Goal: Complete application form

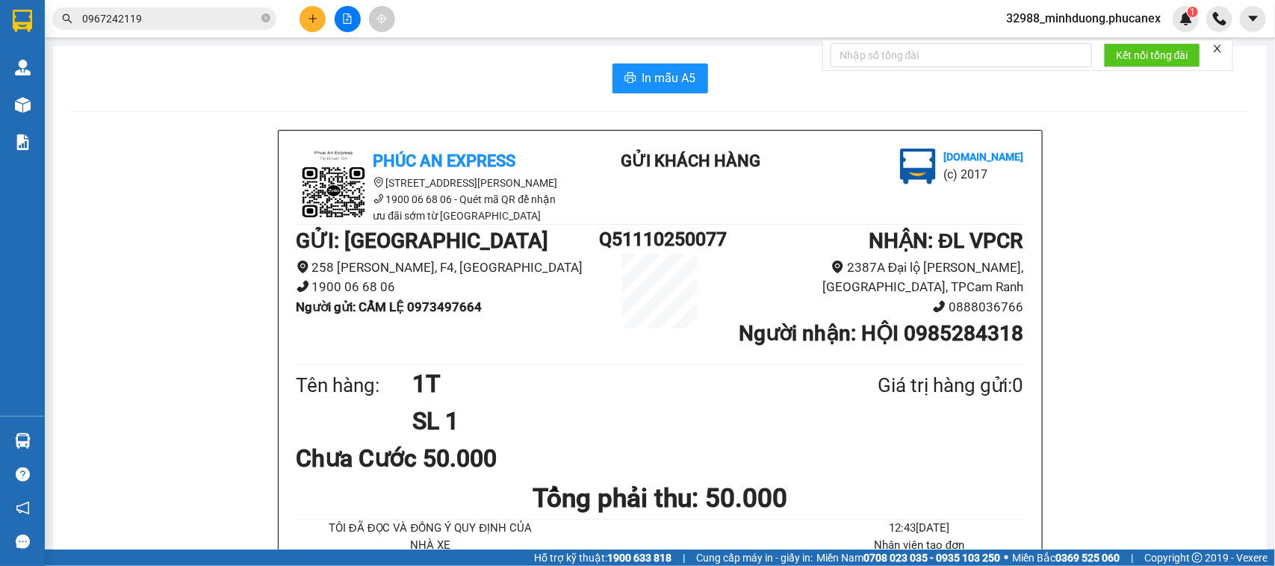
click at [317, 21] on icon "plus" at bounding box center [313, 18] width 10 height 10
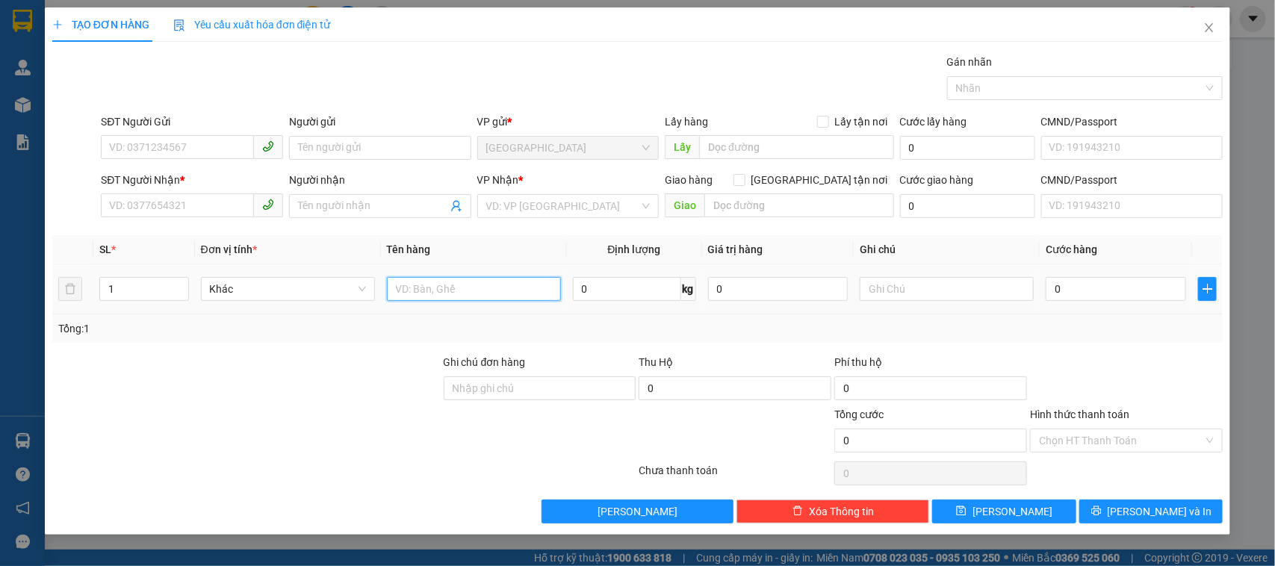
click at [415, 296] on input "text" at bounding box center [474, 289] width 174 height 24
type input "1 CÂY"
click at [208, 161] on div "SĐT Người Gửi VD: 0371234567" at bounding box center [192, 140] width 182 height 52
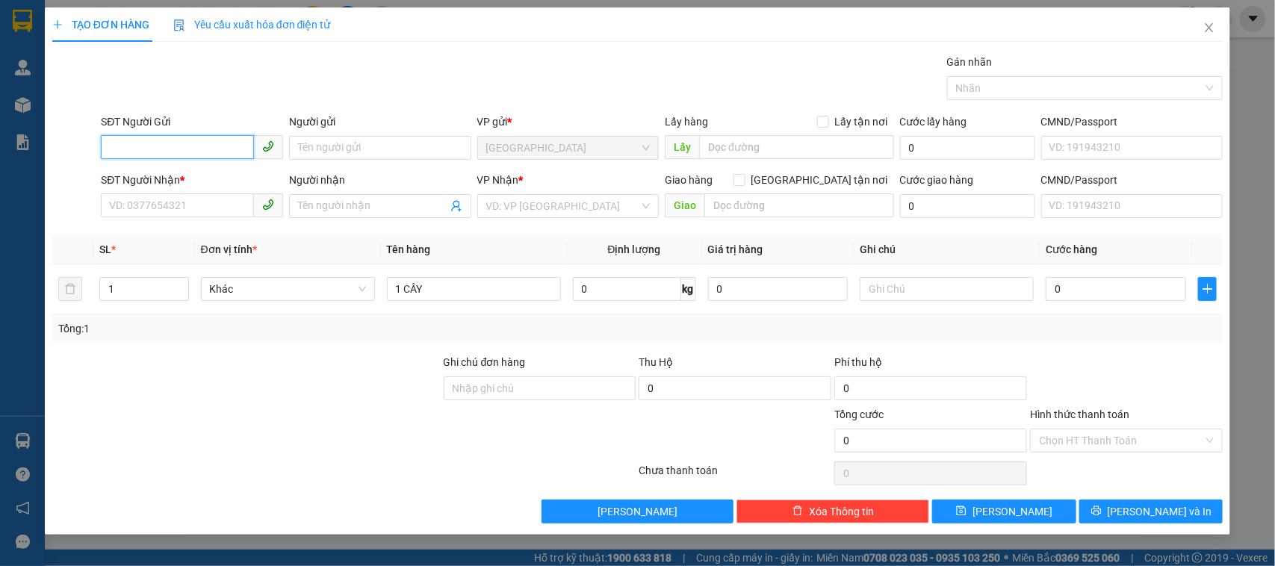
click at [214, 154] on input "SĐT Người Gửi" at bounding box center [177, 147] width 153 height 24
click at [211, 169] on div "0794454848 - ĐẠI THÀNH TIẾN" at bounding box center [192, 179] width 182 height 24
type input "0794454848"
type input "ĐẠI THÀNH TIẾN"
type input "0768545337"
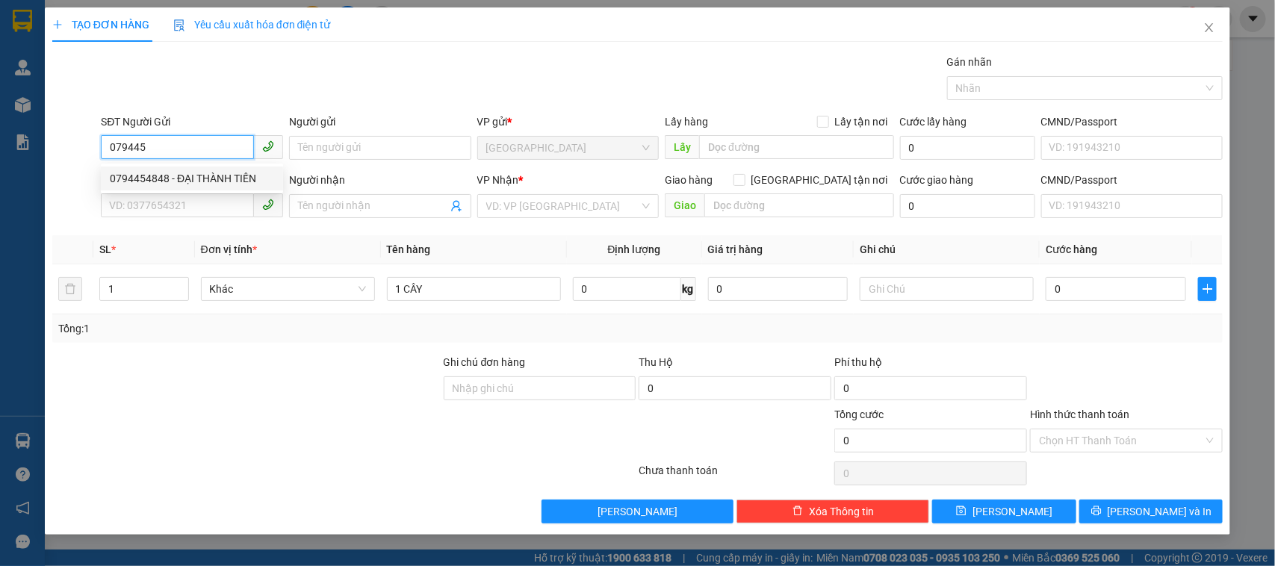
type input "CẦN HIỀN"
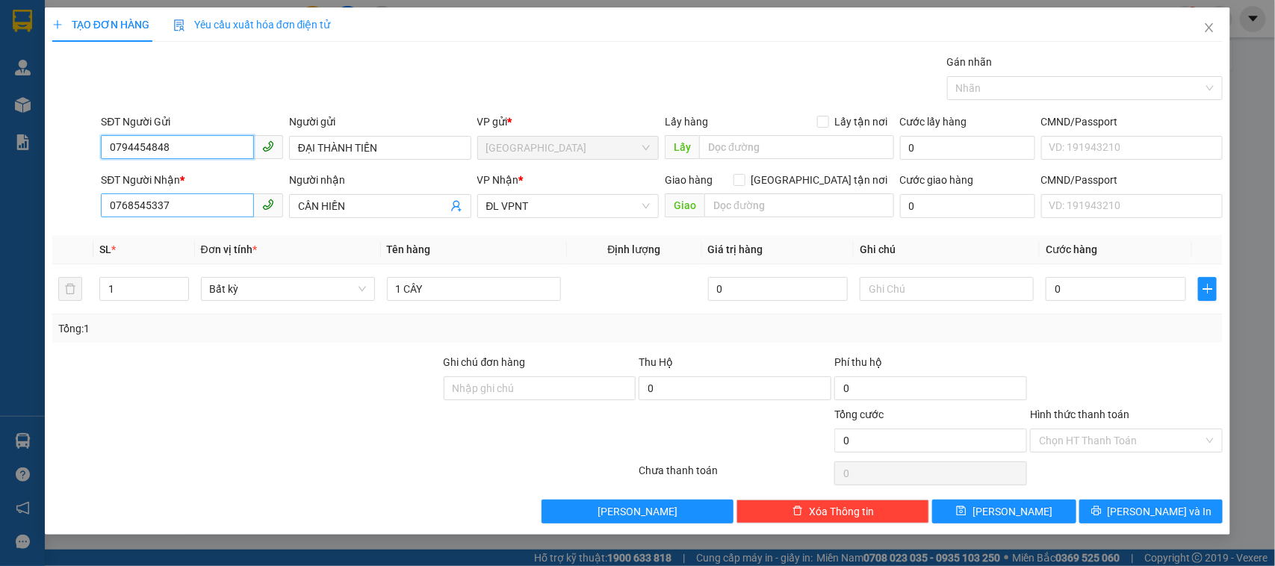
type input "0794454848"
click at [224, 210] on input "0768545337" at bounding box center [177, 205] width 153 height 24
type input "0937760180"
click at [220, 237] on div "0937760180 - HOÀNG ĐIỆN" at bounding box center [192, 237] width 164 height 16
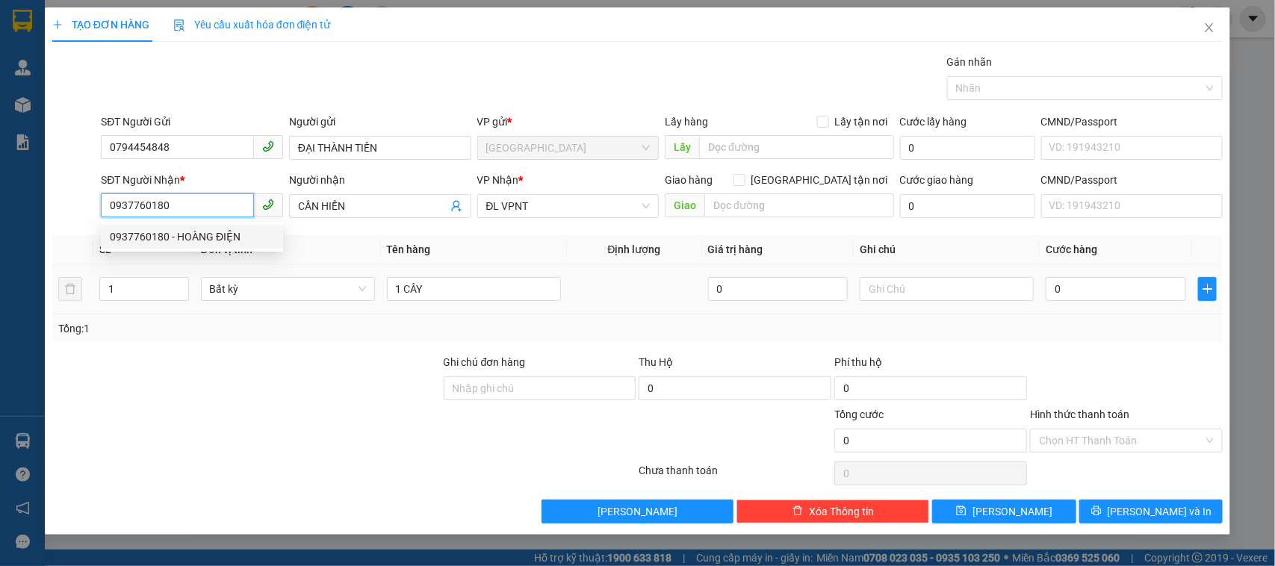
type input "HOÀNG ĐIỆN"
type input "0937760180"
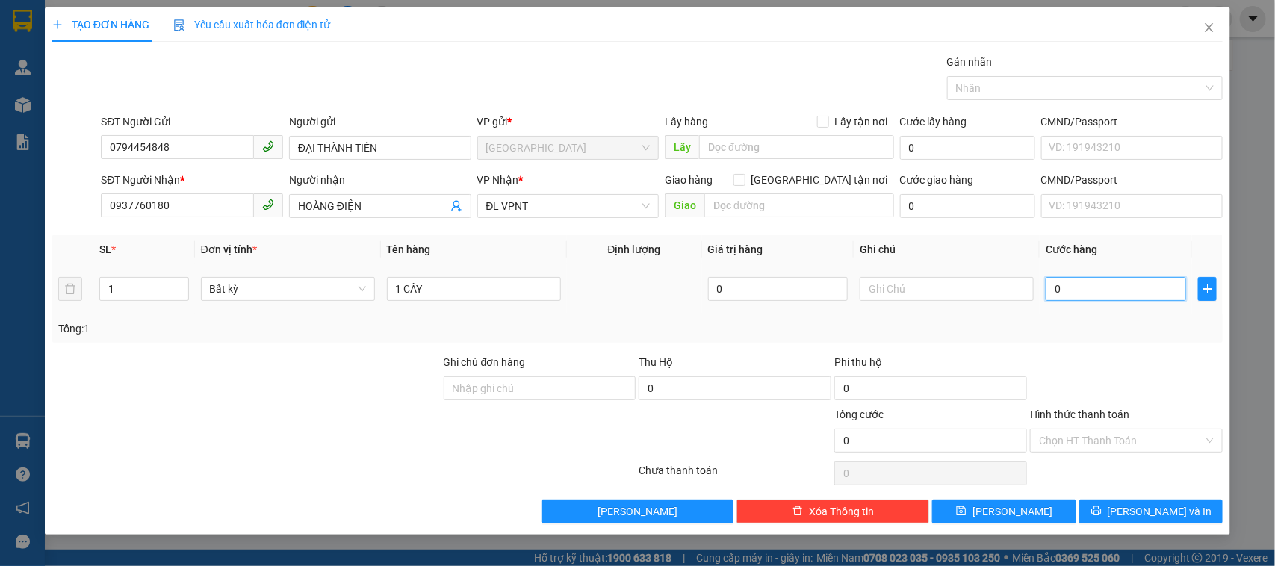
click at [1099, 295] on input "0" at bounding box center [1116, 289] width 140 height 24
type input "4"
type input "40"
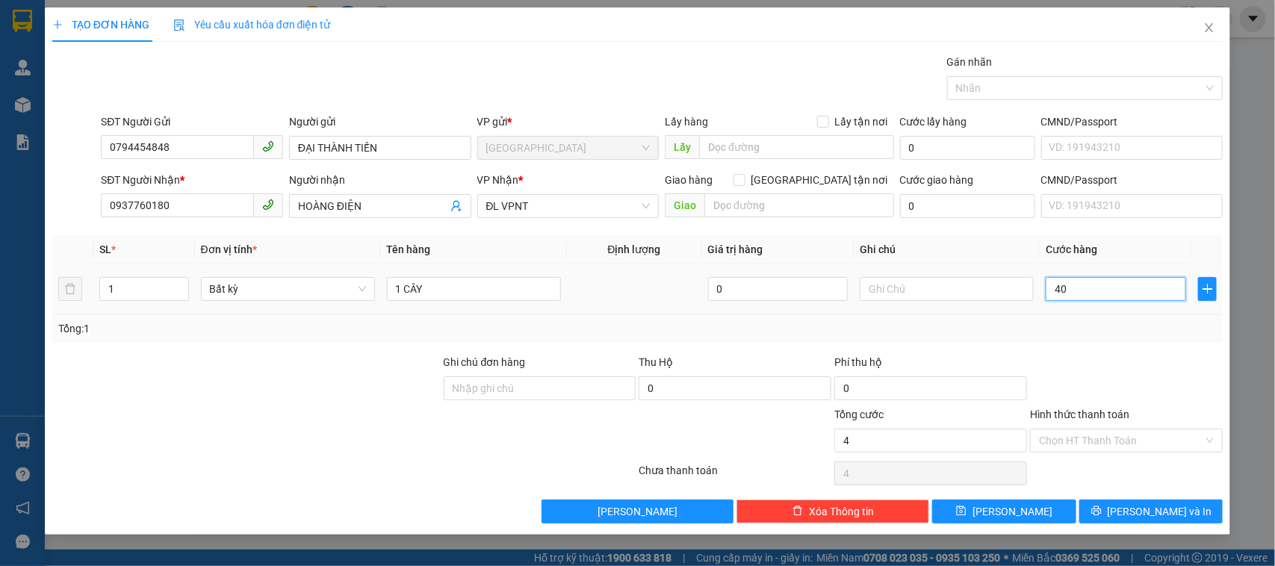
type input "40"
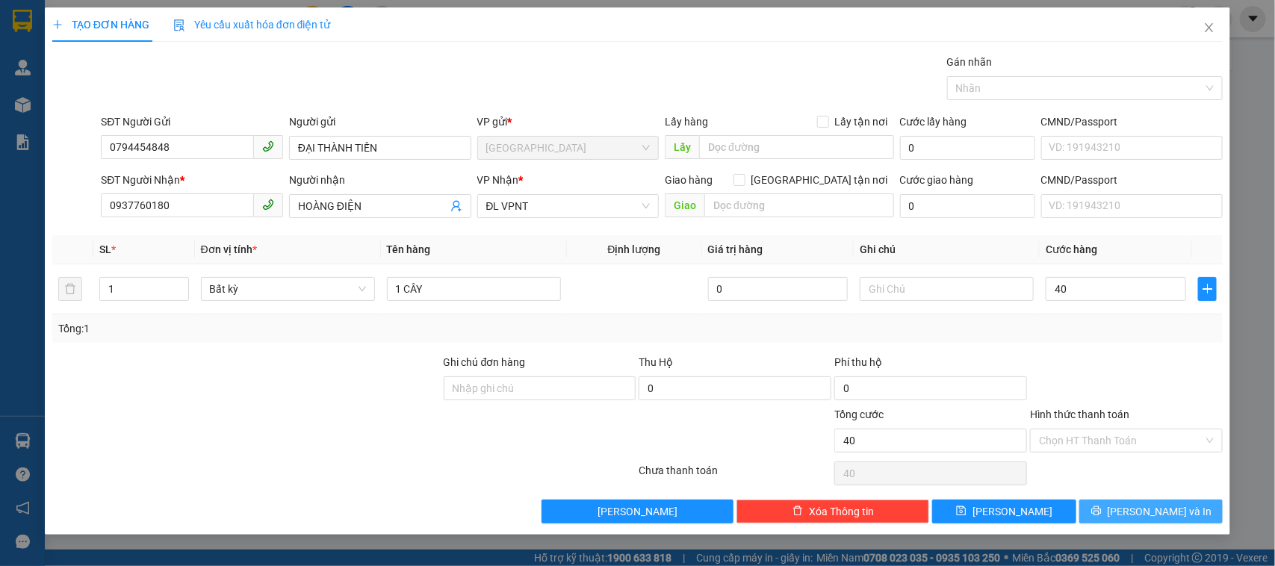
type input "40.000"
click at [1133, 504] on button "[PERSON_NAME] và In" at bounding box center [1150, 512] width 143 height 24
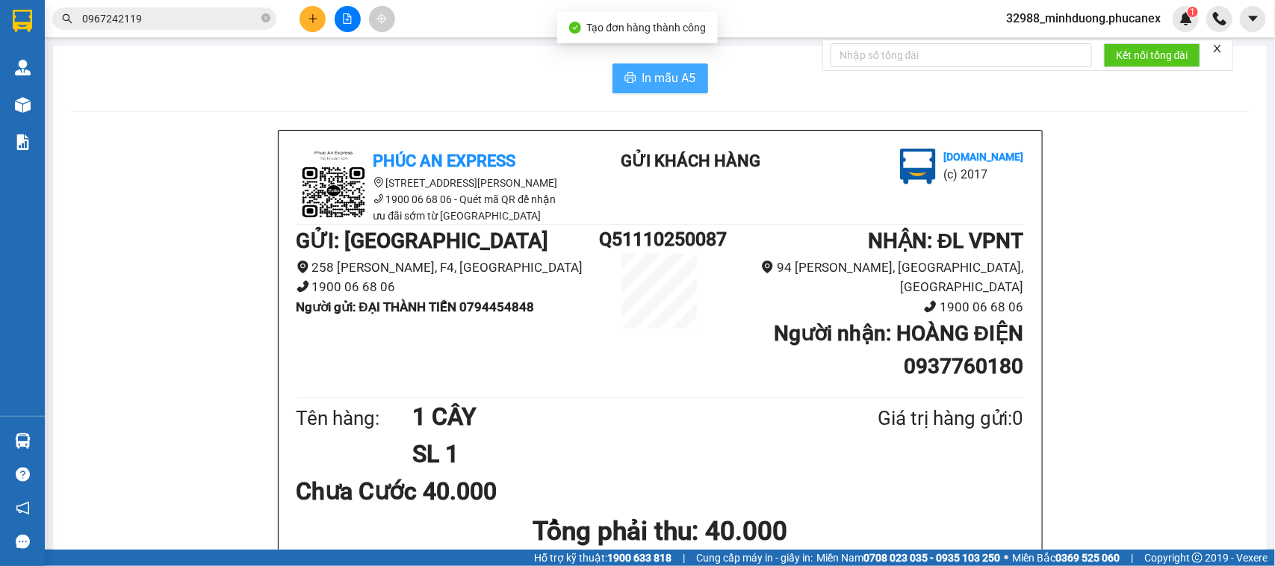
click at [676, 72] on span "In mẫu A5" at bounding box center [669, 78] width 54 height 19
click at [316, 37] on main "In mẫu A5 Phúc An Express [STREET_ADDRESS] 06 68 06 - Quét mã QR để nhận ưu đãi…" at bounding box center [637, 275] width 1275 height 550
click at [315, 31] on div "Kết quả tìm kiếm ( 0 ) Bộ lọc No Data 0967242119 32988_minhduong.phucanex 1" at bounding box center [637, 18] width 1275 height 37
click at [314, 21] on icon "plus" at bounding box center [313, 18] width 10 height 10
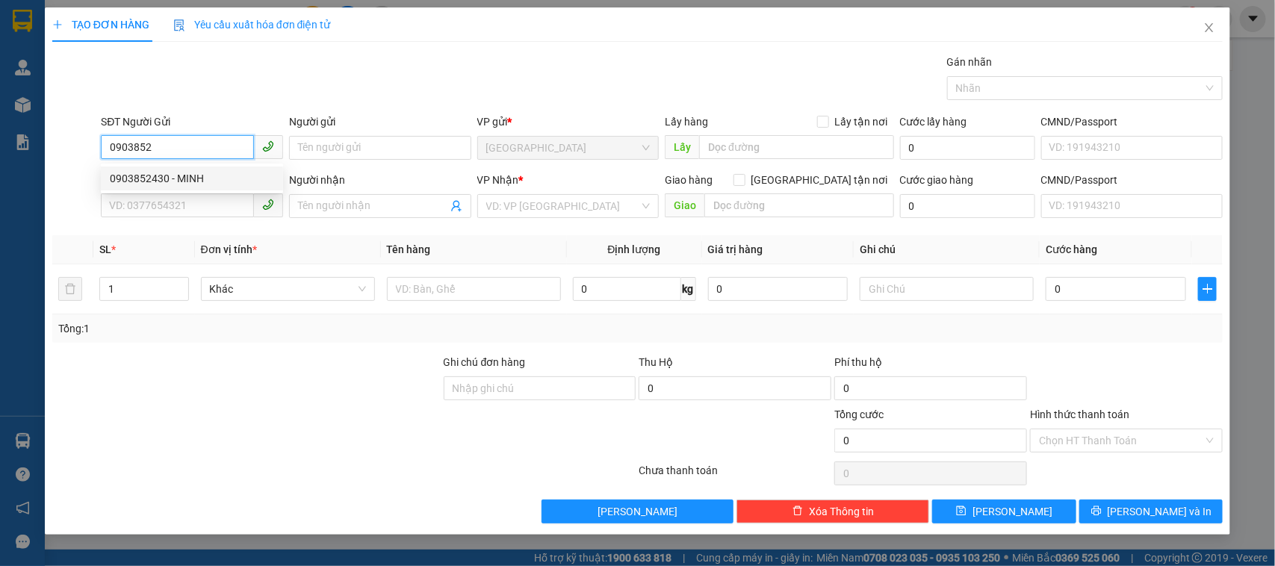
click at [224, 173] on div "0903852430 - MINH" at bounding box center [192, 178] width 164 height 16
type input "0903852430"
type input "MINH"
type input "0795050560"
type input "CHỊ HẰNG"
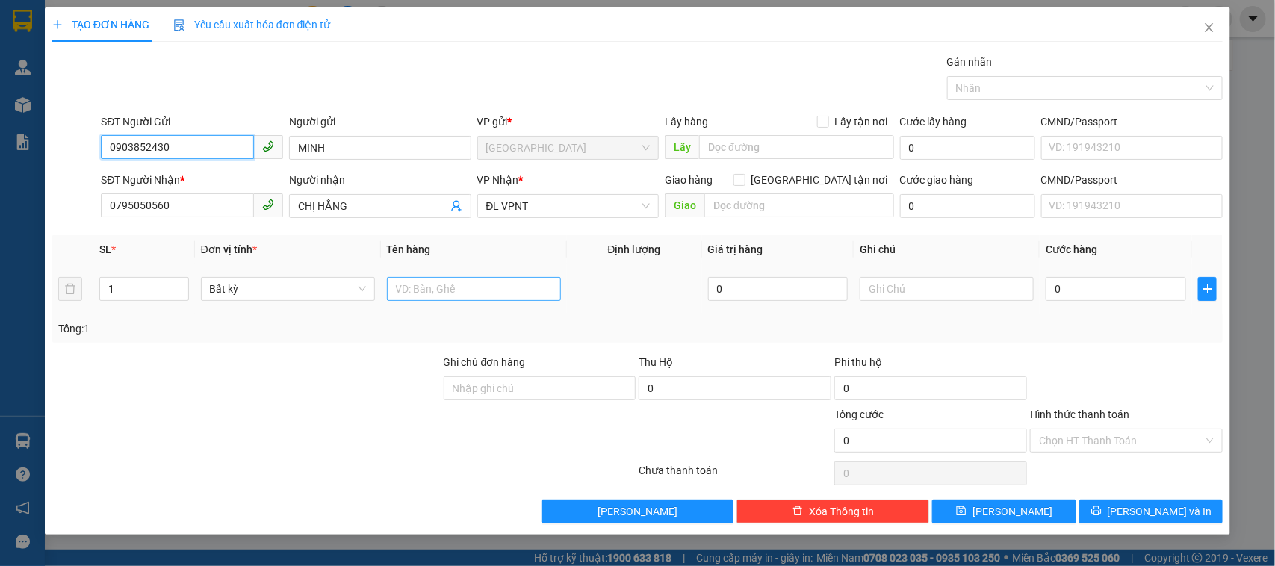
type input "0903852430"
click at [437, 291] on input "text" at bounding box center [474, 289] width 174 height 24
click at [237, 219] on div "SĐT Người Nhận * 0795050560" at bounding box center [192, 198] width 182 height 52
click at [237, 205] on input "0795050560" at bounding box center [177, 205] width 153 height 24
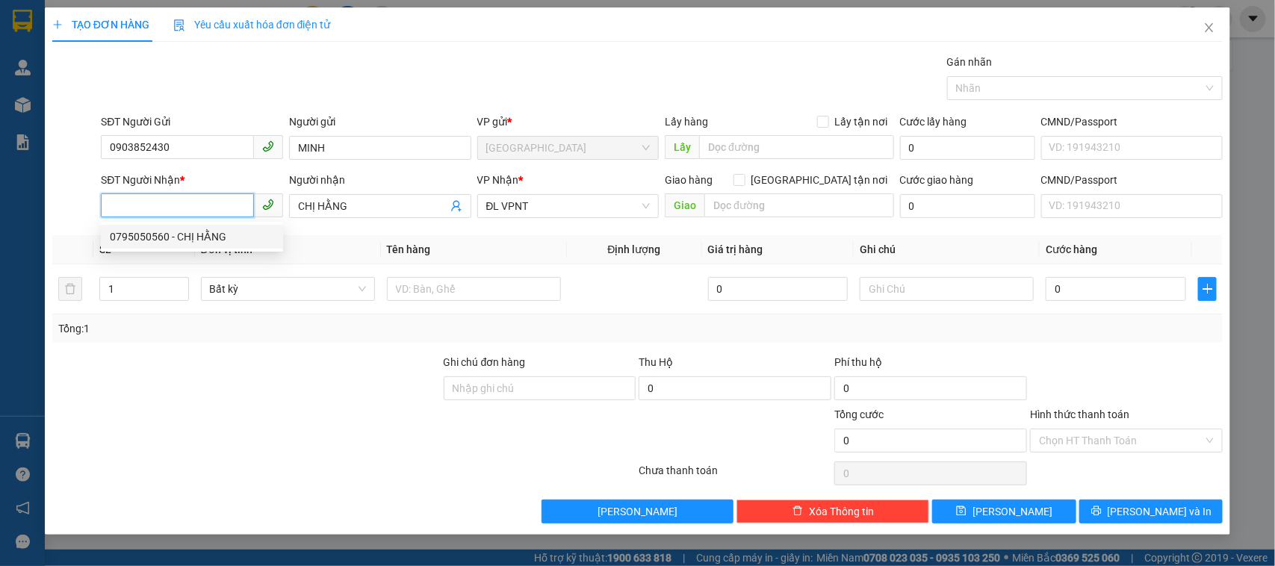
click at [220, 232] on div "0795050560 - CHỊ HẰNG" at bounding box center [192, 237] width 164 height 16
type input "0795050560"
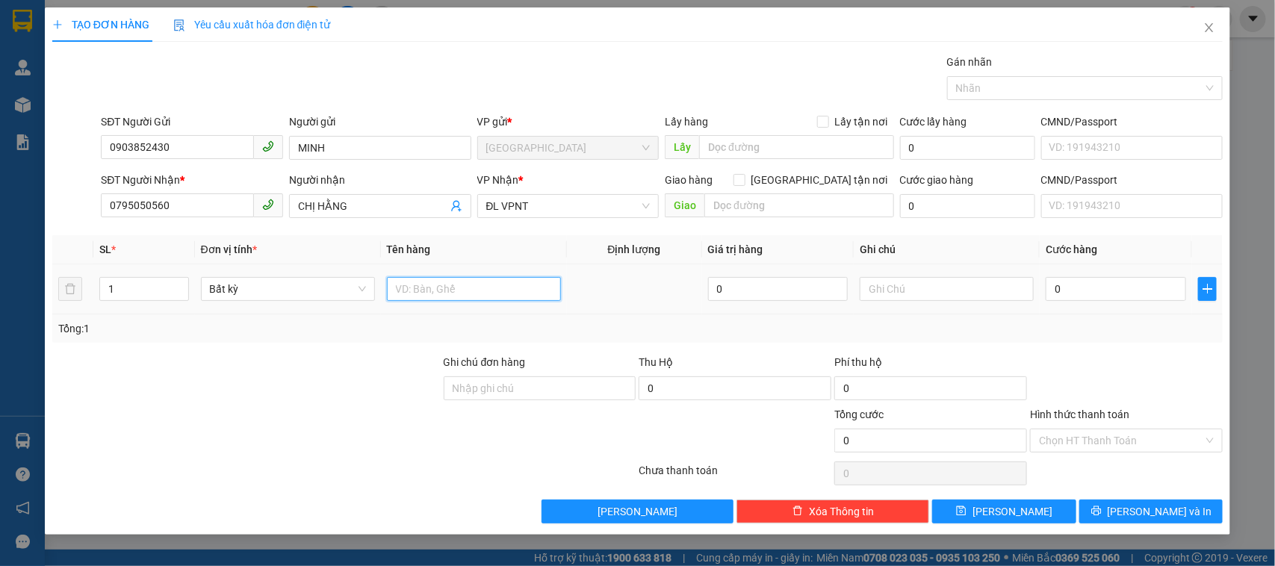
click at [486, 297] on input "text" at bounding box center [474, 289] width 174 height 24
type input "1T"
click at [1111, 282] on input "0" at bounding box center [1116, 289] width 140 height 24
type input "6"
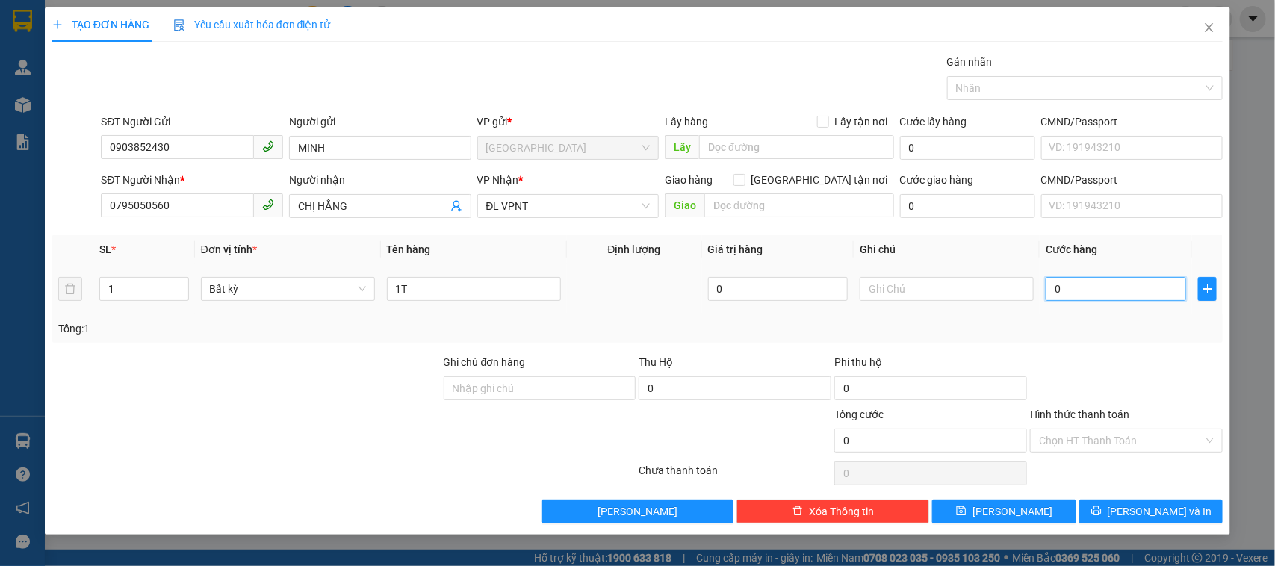
type input "6"
type input "60"
type input "60.000"
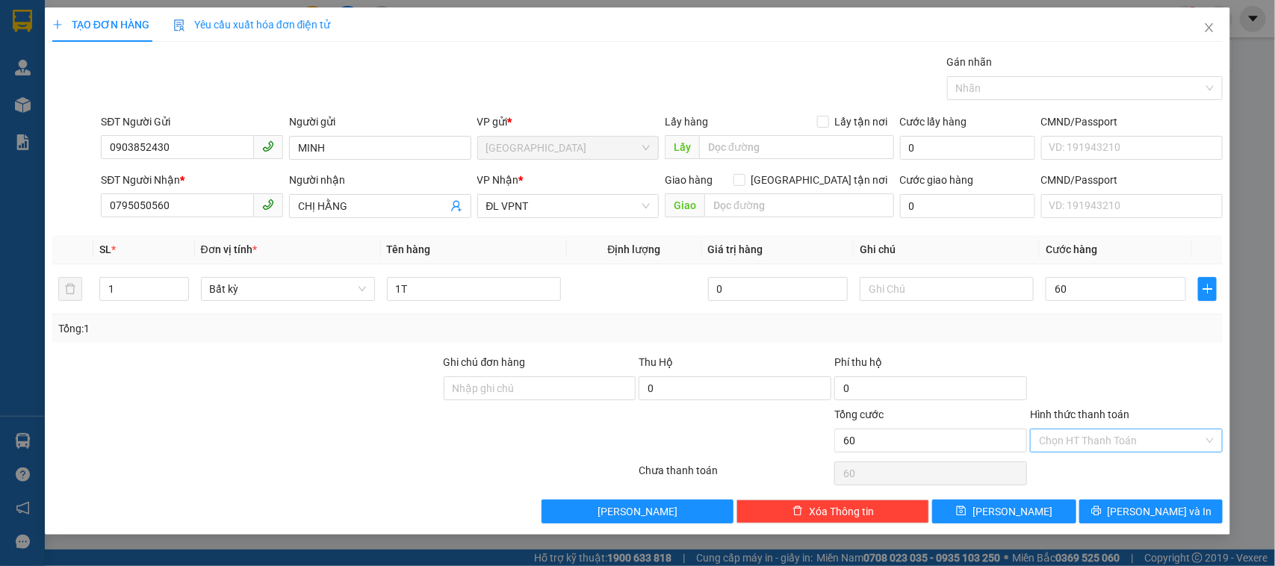
type input "60.000"
click at [1129, 433] on input "Hình thức thanh toán" at bounding box center [1121, 440] width 164 height 22
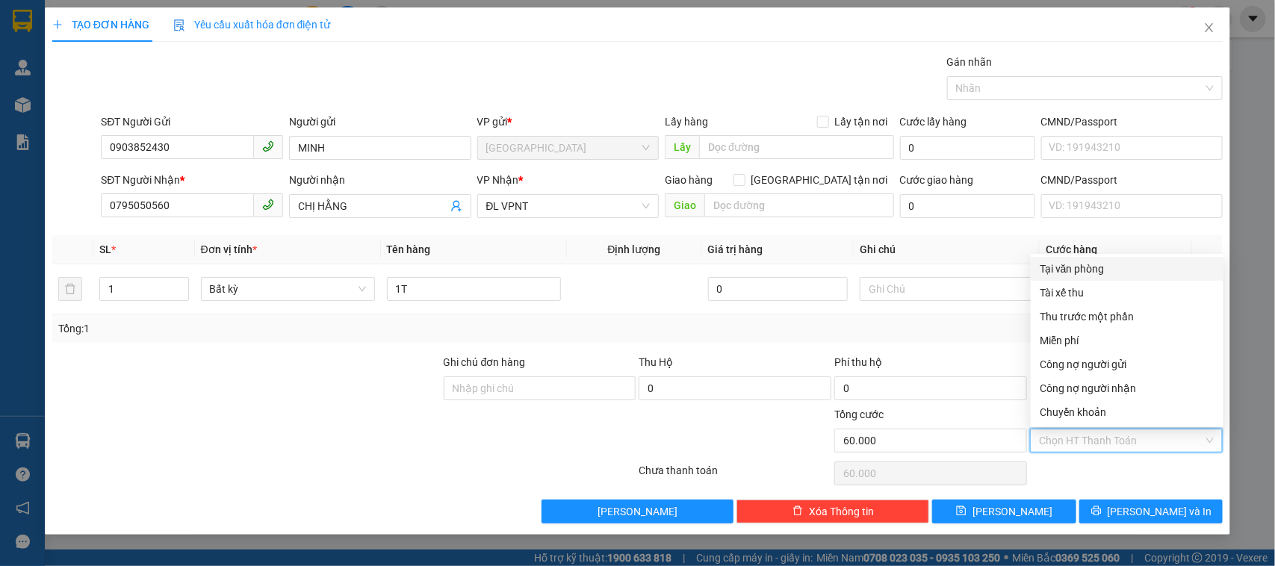
click at [1081, 273] on div "Tại văn phòng" at bounding box center [1127, 269] width 175 height 16
type input "0"
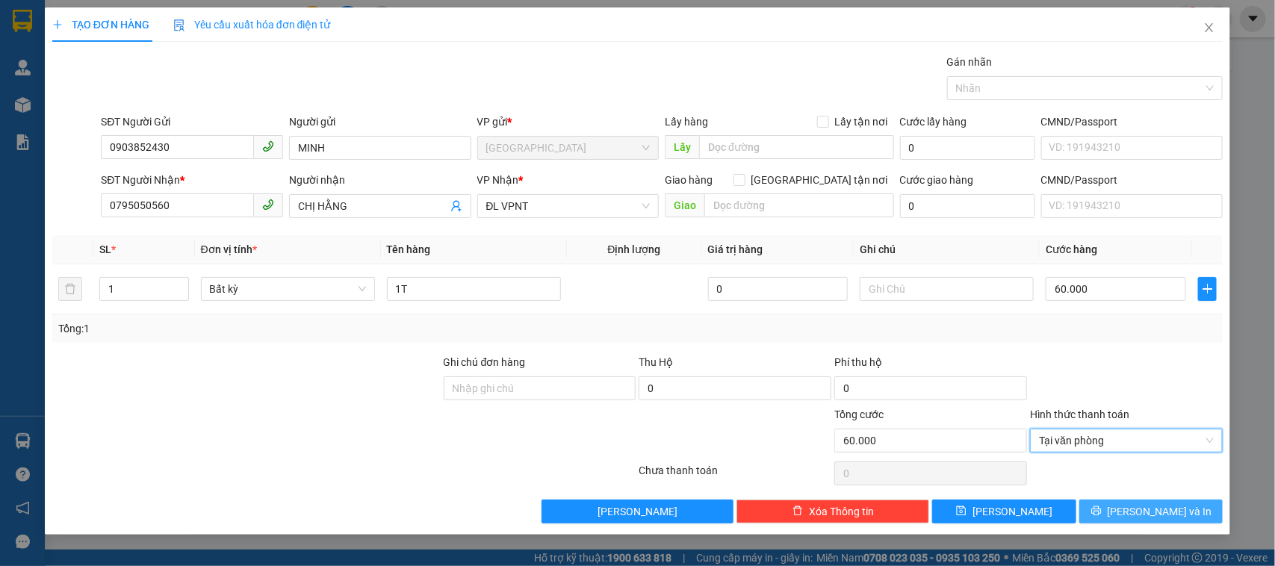
click at [1149, 524] on button "[PERSON_NAME] và In" at bounding box center [1150, 512] width 143 height 24
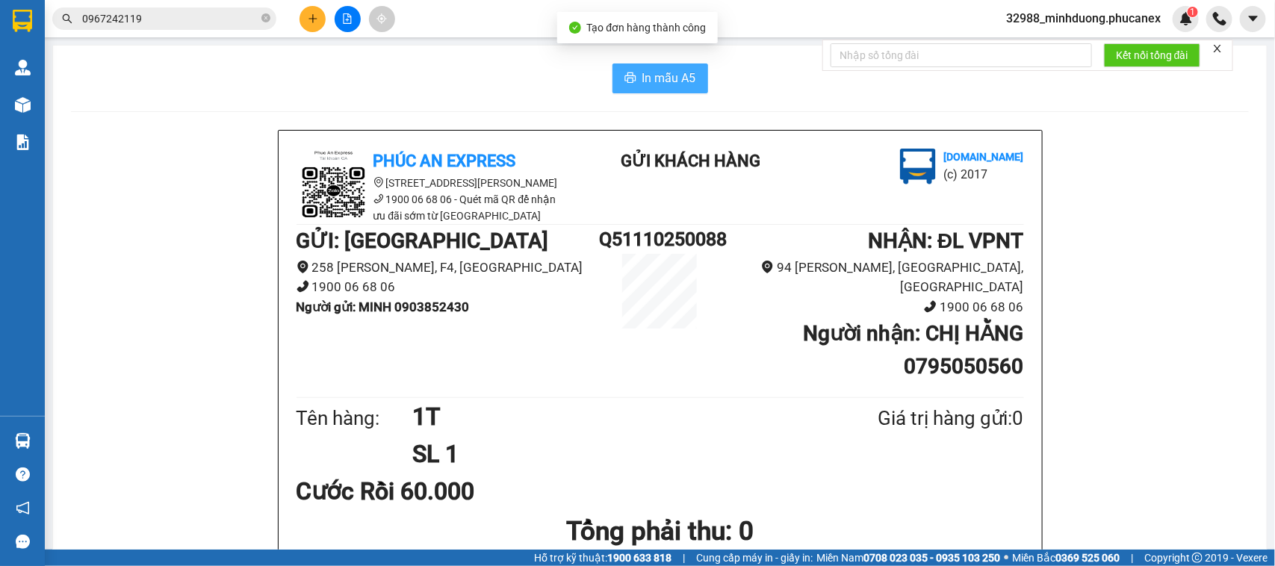
click at [658, 80] on span "In mẫu A5" at bounding box center [669, 78] width 54 height 19
